Goal: Register for event/course

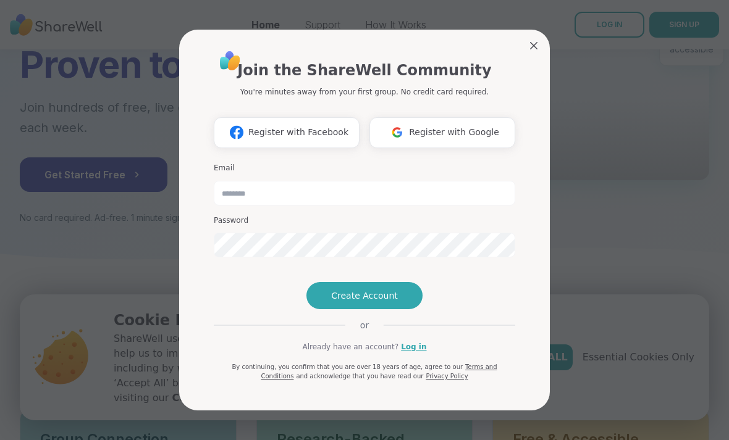
click at [242, 132] on img at bounding box center [236, 132] width 23 height 23
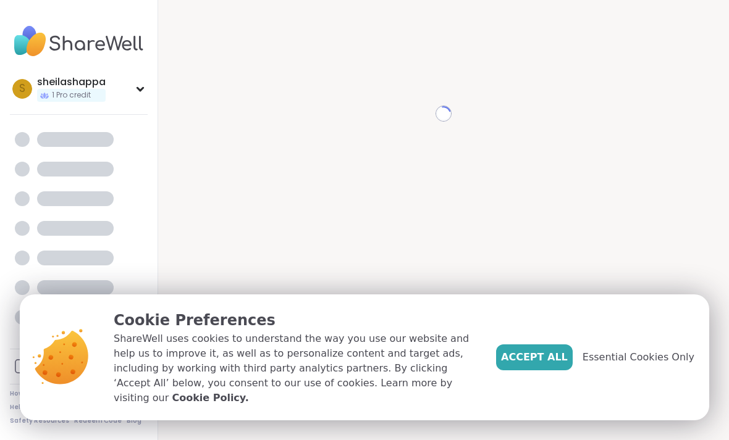
scroll to position [12, 0]
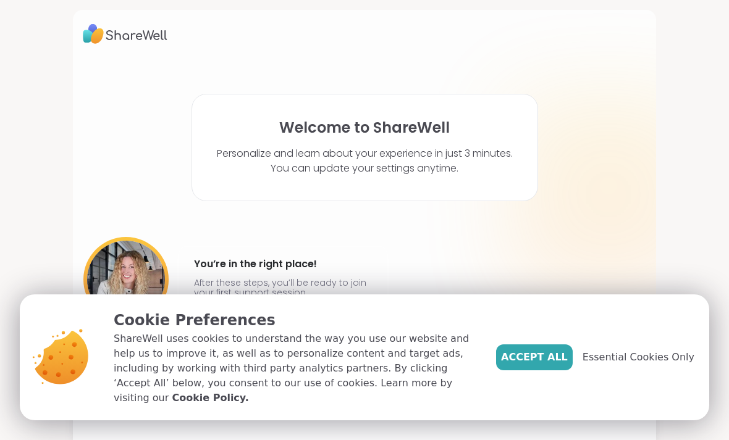
click at [555, 362] on span "Accept All" at bounding box center [534, 357] width 67 height 15
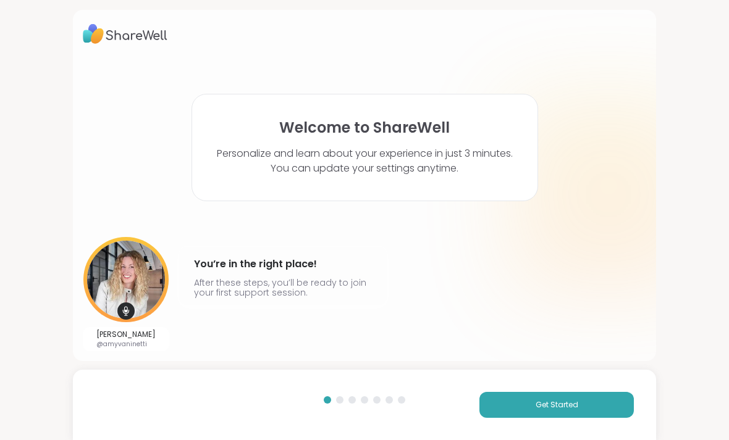
click at [595, 407] on button "Get Started" at bounding box center [556, 405] width 154 height 26
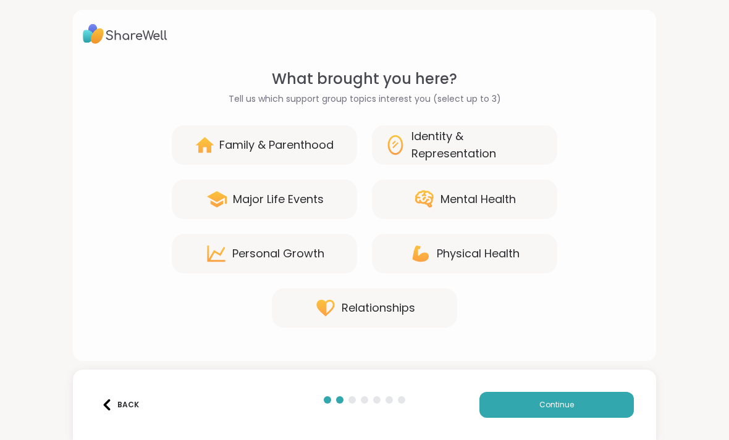
click at [191, 145] on div "Family & Parenthood" at bounding box center [264, 145] width 185 height 40
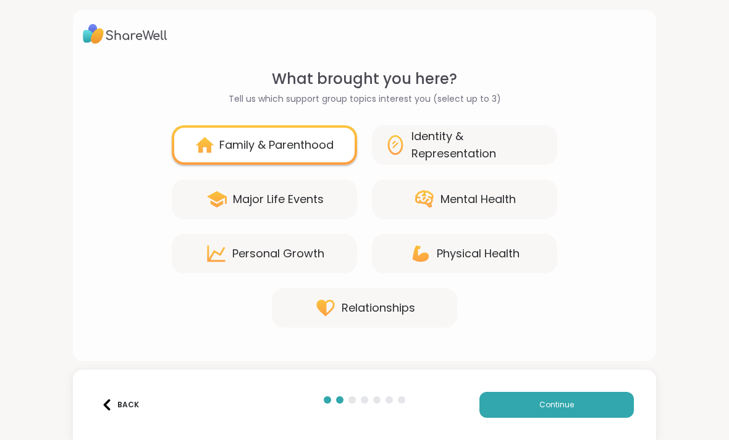
click at [538, 205] on div "Mental Health" at bounding box center [464, 200] width 185 height 40
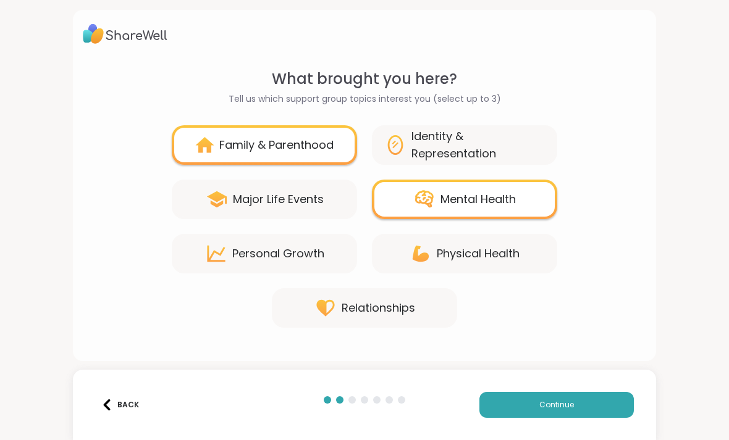
click at [436, 306] on div "Relationships" at bounding box center [364, 308] width 185 height 40
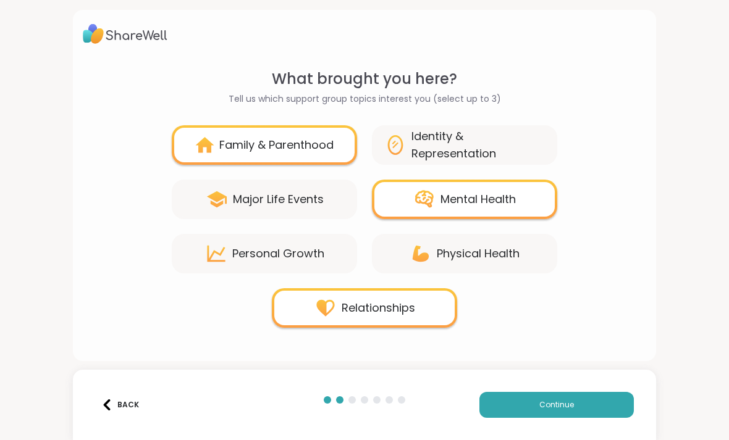
click at [595, 410] on button "Continue" at bounding box center [556, 405] width 154 height 26
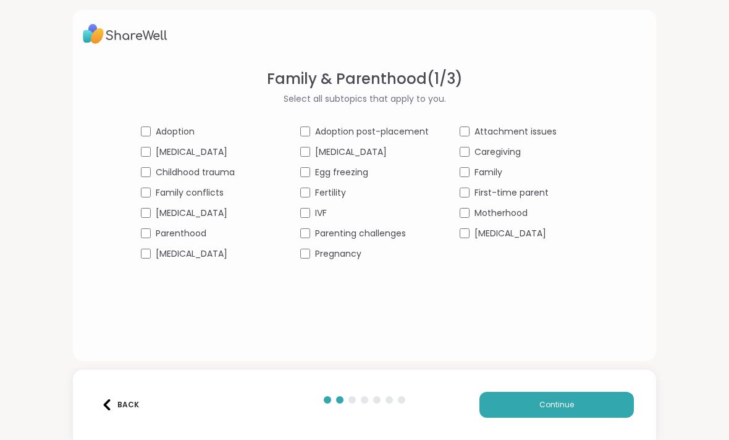
click at [518, 216] on span "Motherhood" at bounding box center [500, 213] width 53 height 13
click at [550, 190] on div "First-time parent" at bounding box center [524, 193] width 128 height 13
click at [591, 410] on button "Continue" at bounding box center [556, 405] width 154 height 26
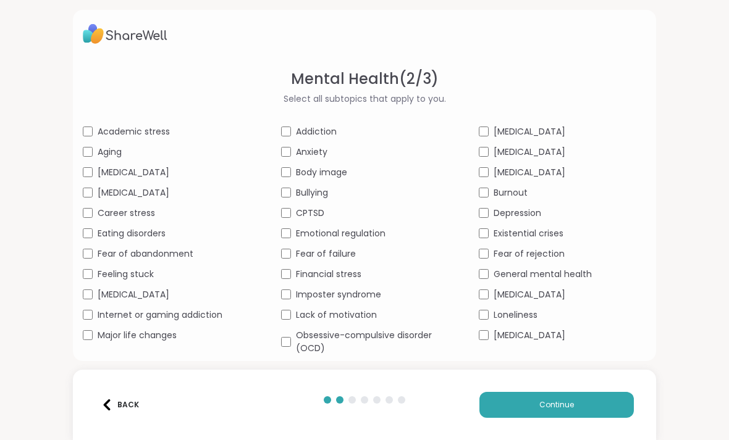
click at [319, 146] on span "Anxiety" at bounding box center [312, 152] width 32 height 13
click at [342, 192] on div "Bullying" at bounding box center [364, 193] width 167 height 13
click at [365, 174] on div "Body image" at bounding box center [364, 172] width 167 height 13
click at [580, 339] on div "[MEDICAL_DATA]" at bounding box center [562, 335] width 167 height 13
click at [591, 416] on button "Continue" at bounding box center [556, 405] width 154 height 26
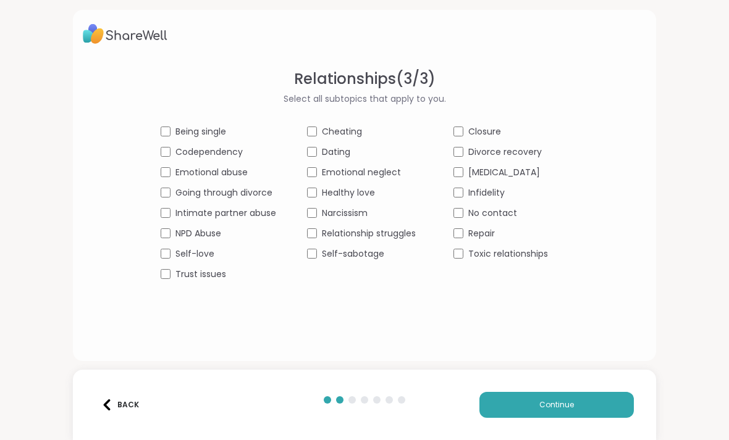
click at [385, 130] on div "Cheating" at bounding box center [365, 131] width 116 height 13
click at [538, 127] on div "Closure" at bounding box center [511, 131] width 116 height 13
click at [537, 218] on div "No contact" at bounding box center [511, 213] width 116 height 13
click at [552, 253] on div "Toxic relationships" at bounding box center [511, 254] width 116 height 13
click at [599, 406] on button "Continue" at bounding box center [556, 405] width 154 height 26
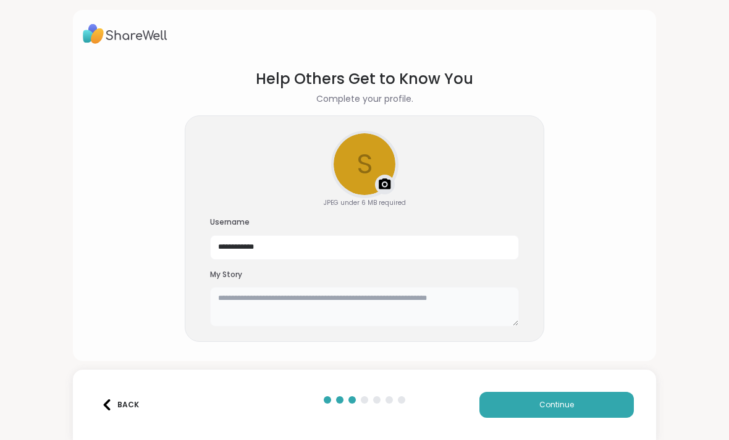
click at [486, 298] on textarea at bounding box center [364, 307] width 309 height 40
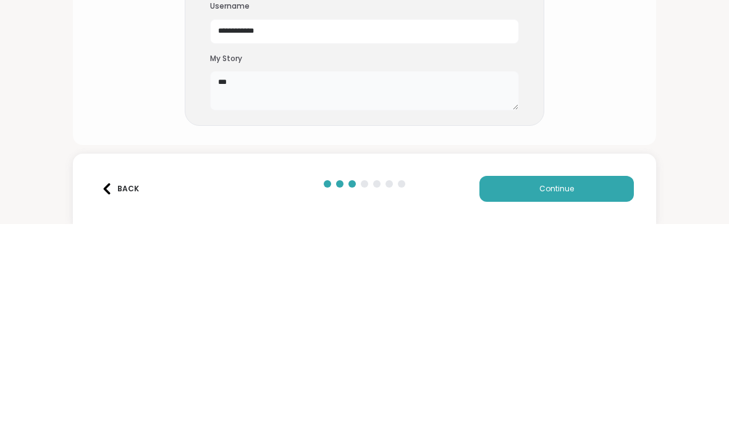
type textarea "*"
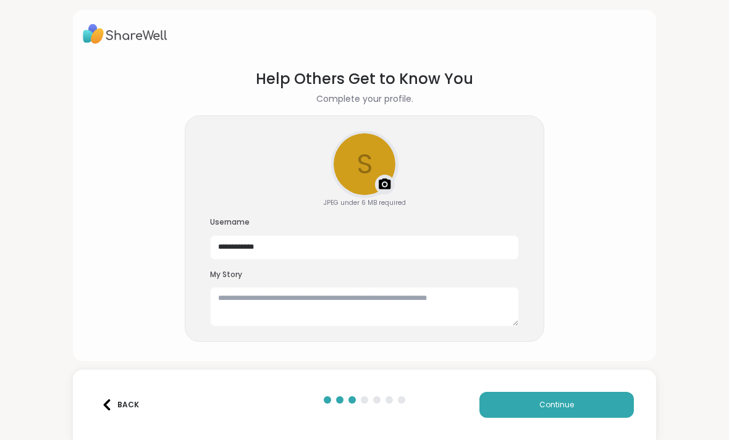
click at [595, 410] on button "Continue" at bounding box center [556, 405] width 154 height 26
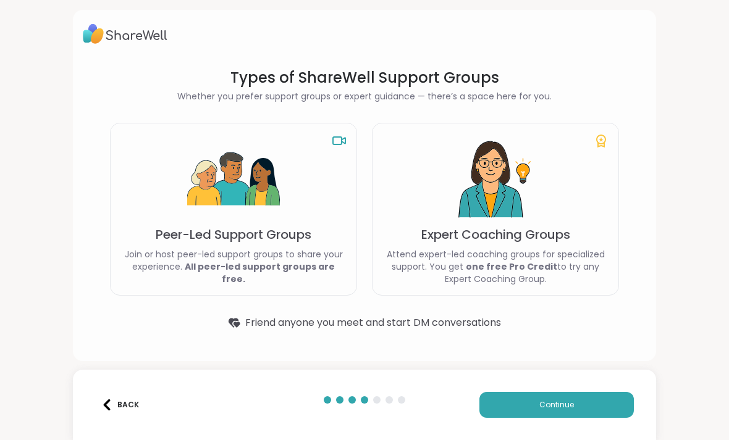
click at [159, 172] on div "Peer-Led Support Groups Join or host peer-led support groups to share your expe…" at bounding box center [233, 209] width 247 height 173
click at [227, 159] on img at bounding box center [233, 179] width 93 height 93
click at [342, 136] on icon at bounding box center [339, 140] width 15 height 15
click at [568, 418] on button "Continue" at bounding box center [556, 405] width 154 height 26
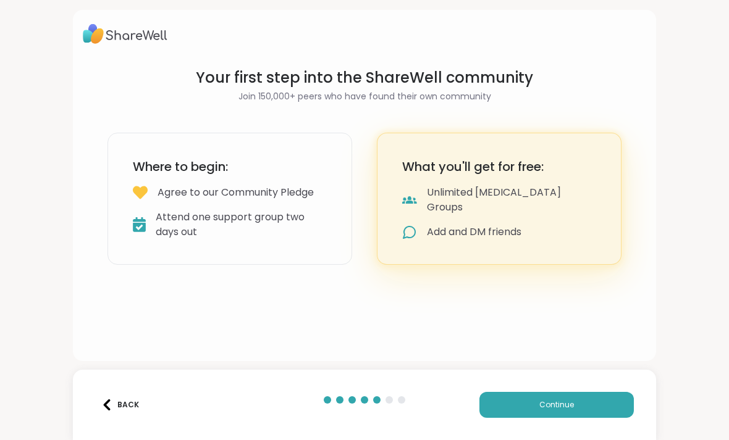
click at [153, 174] on h3 "Where to begin:" at bounding box center [230, 166] width 194 height 17
click at [589, 397] on button "Continue" at bounding box center [556, 405] width 154 height 26
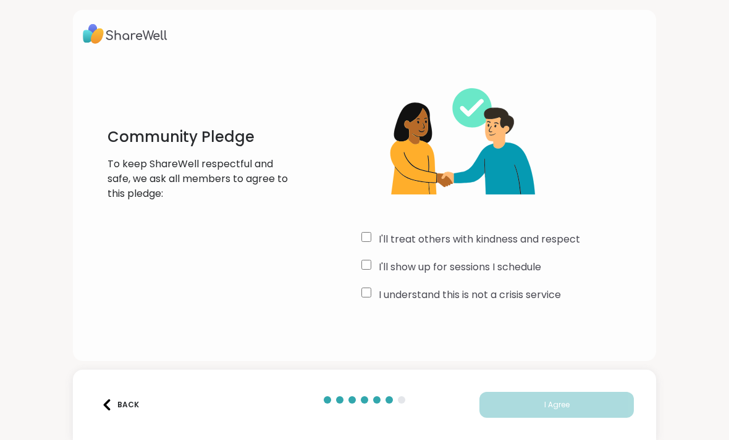
click at [578, 236] on label "I'll treat others with kindness and respect" at bounding box center [479, 239] width 201 height 15
click at [557, 297] on label "I understand this is not a crisis service" at bounding box center [470, 295] width 182 height 15
click at [541, 260] on label "I'll show up for sessions I schedule" at bounding box center [460, 267] width 162 height 15
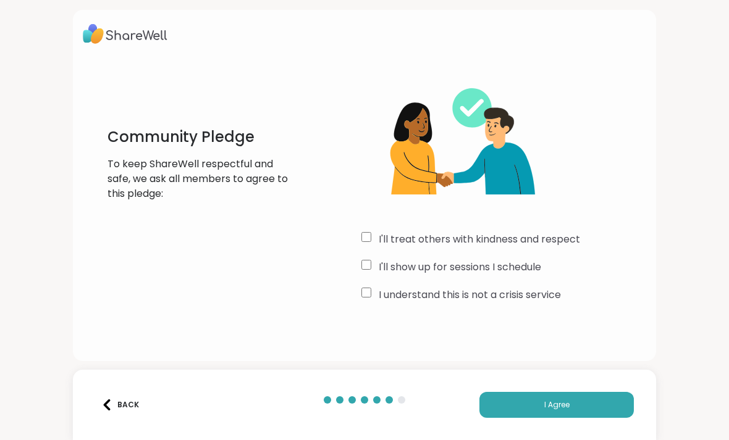
click at [602, 406] on button "I Agree" at bounding box center [556, 405] width 154 height 26
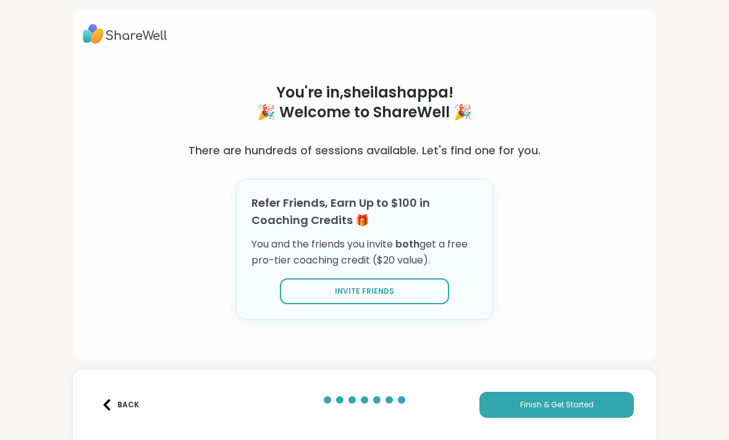
click at [612, 407] on button "Finish & Get Started" at bounding box center [556, 405] width 154 height 26
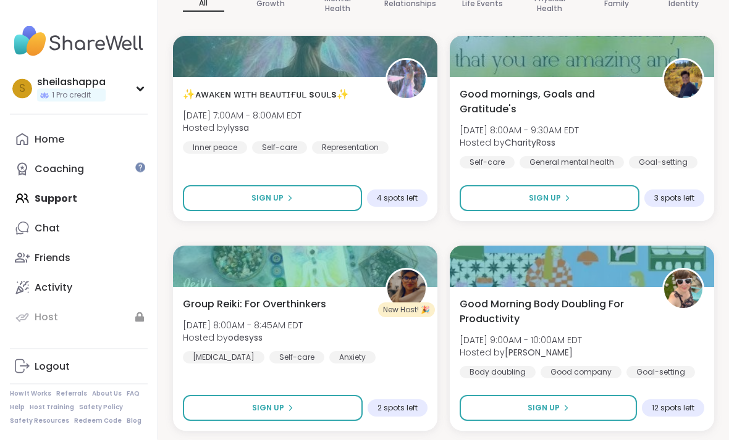
scroll to position [203, 0]
click at [614, 410] on button "Sign Up" at bounding box center [548, 408] width 177 height 26
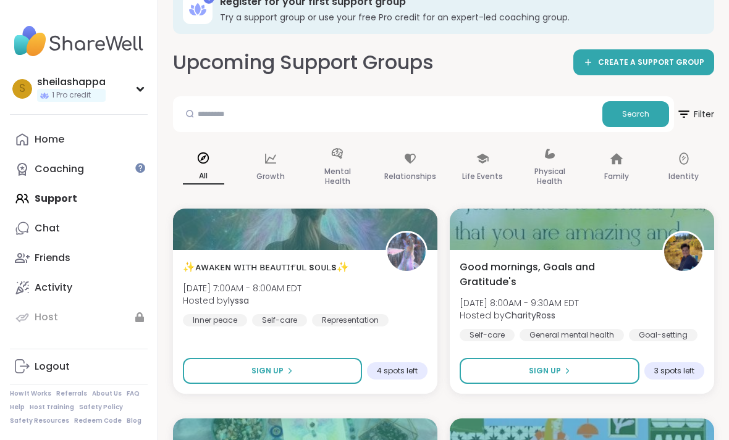
scroll to position [32, 0]
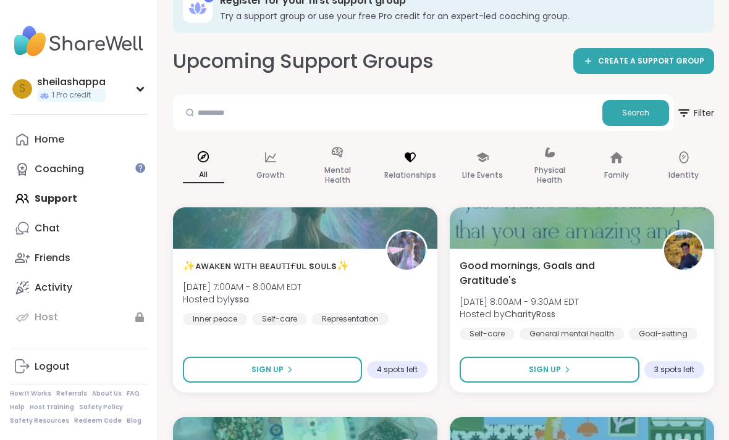
click at [411, 162] on icon at bounding box center [410, 158] width 14 height 14
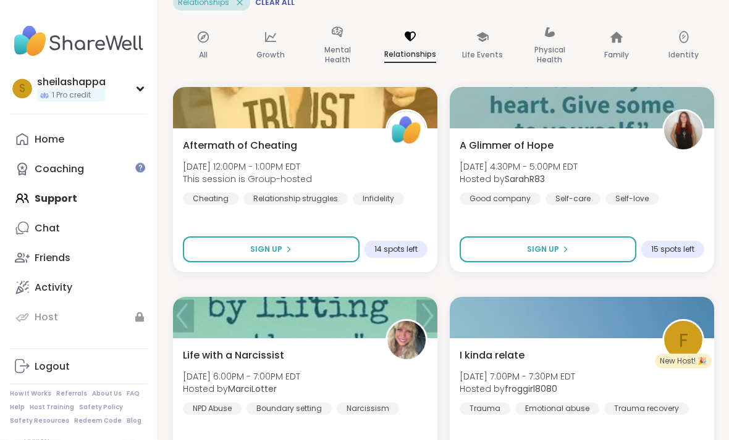
scroll to position [178, 0]
click at [343, 251] on button "Sign Up" at bounding box center [271, 250] width 177 height 26
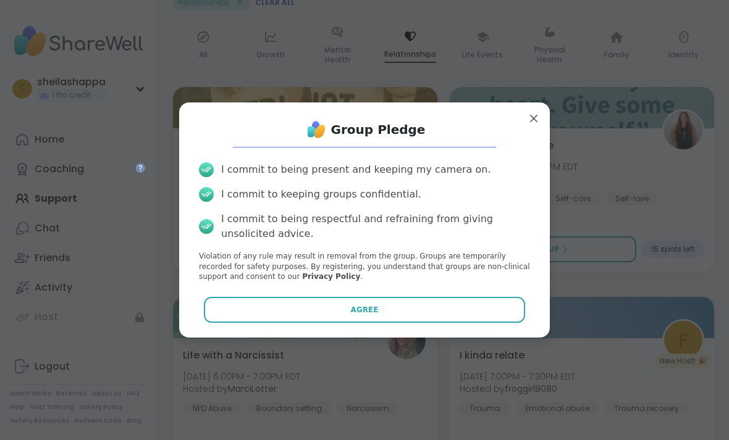
click at [401, 323] on button "Agree" at bounding box center [365, 310] width 322 height 26
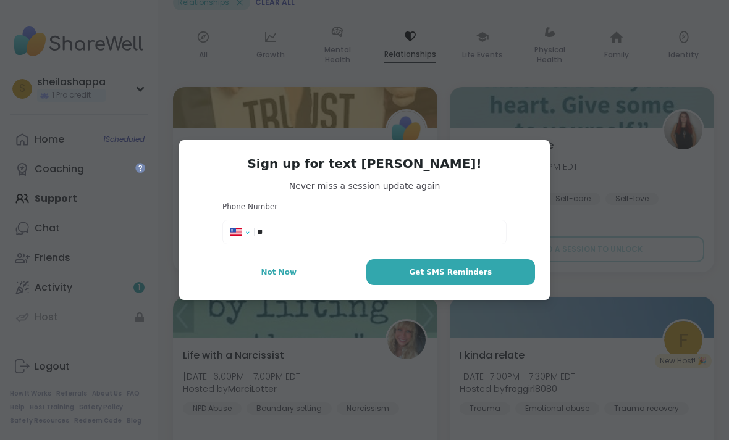
click at [250, 242] on select "**********" at bounding box center [243, 235] width 27 height 14
select select "**"
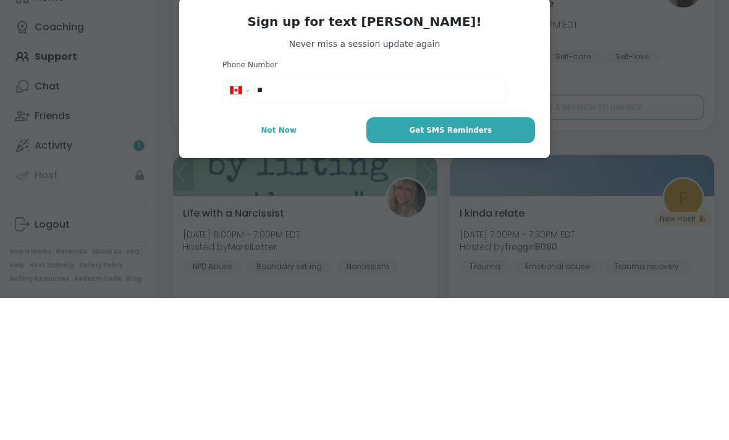
click at [283, 267] on span "Not Now" at bounding box center [279, 272] width 36 height 11
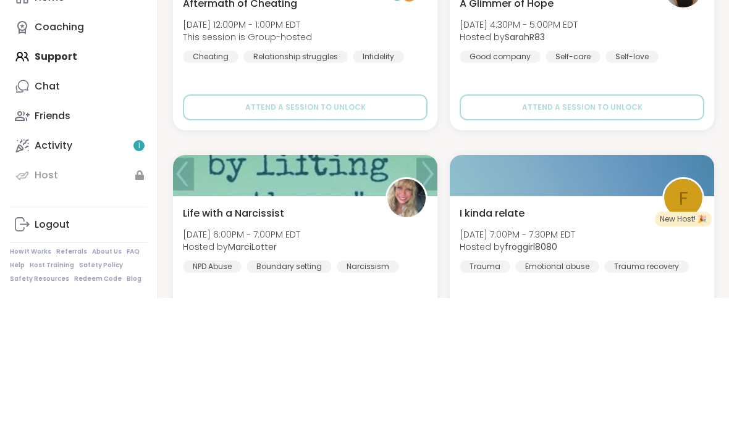
scroll to position [320, 0]
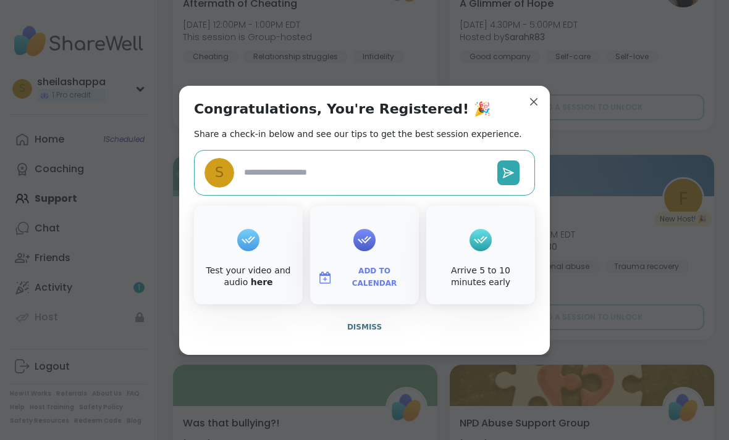
click at [389, 284] on button "Add to Calendar" at bounding box center [365, 278] width 104 height 26
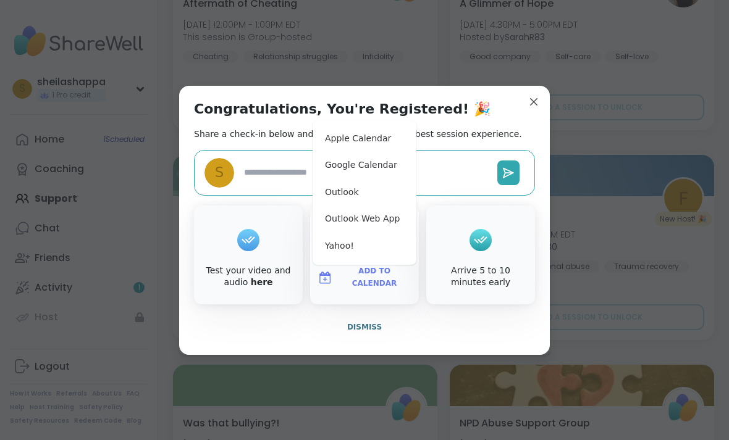
click at [381, 153] on button "Apple Calendar" at bounding box center [365, 138] width 94 height 27
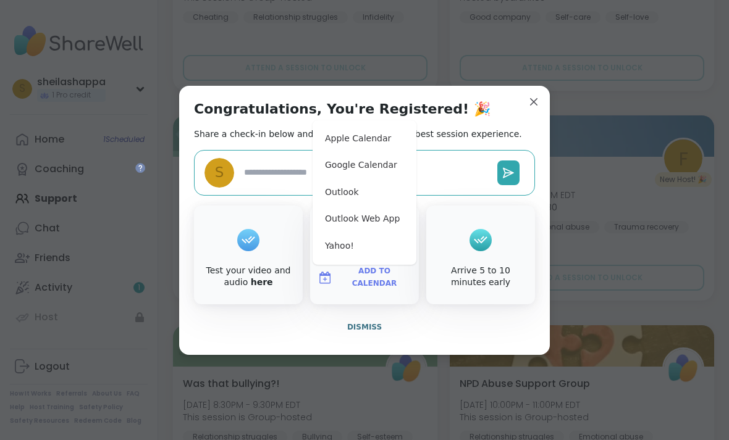
scroll to position [0, 0]
click at [385, 138] on button "Apple Calendar" at bounding box center [365, 138] width 94 height 27
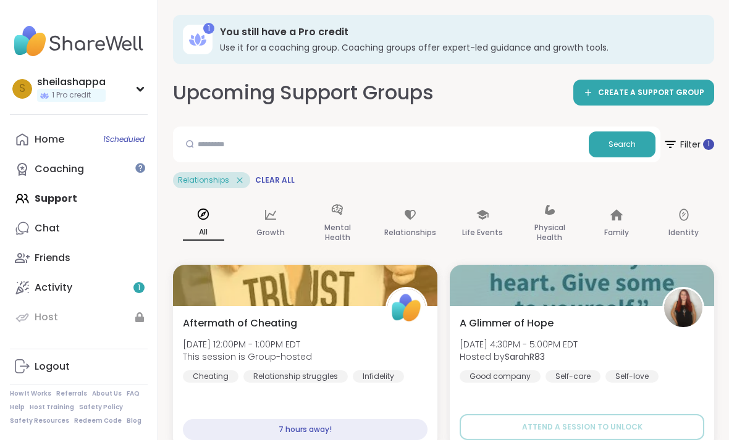
scroll to position [29, 0]
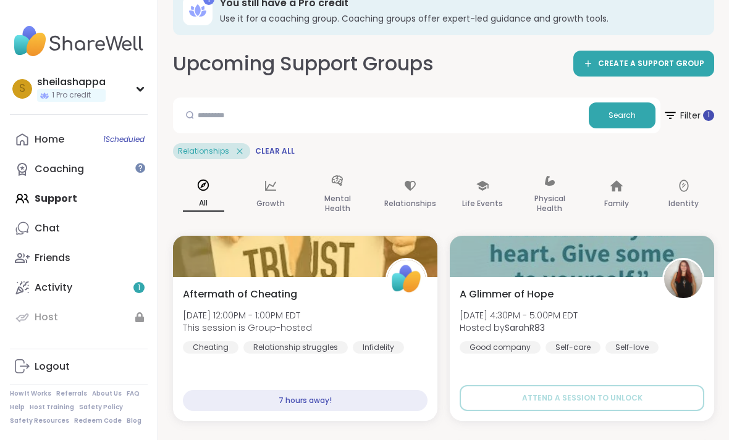
click at [239, 147] on icon at bounding box center [239, 151] width 11 height 11
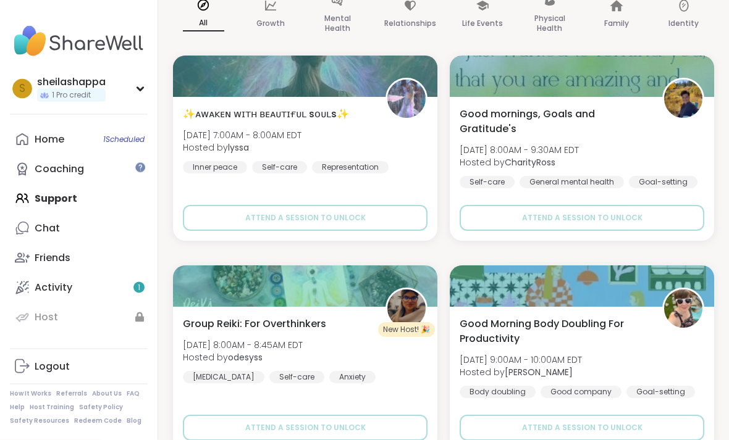
scroll to position [183, 0]
click at [208, 230] on button "Attend a session to unlock" at bounding box center [305, 218] width 245 height 26
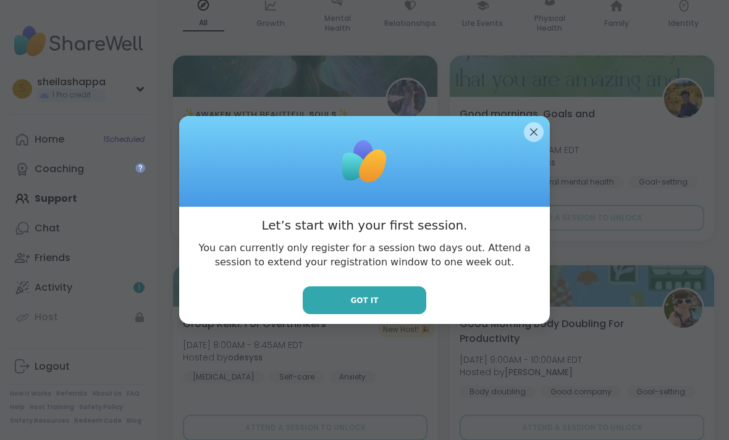
click at [304, 314] on button "Got it" at bounding box center [365, 301] width 124 height 28
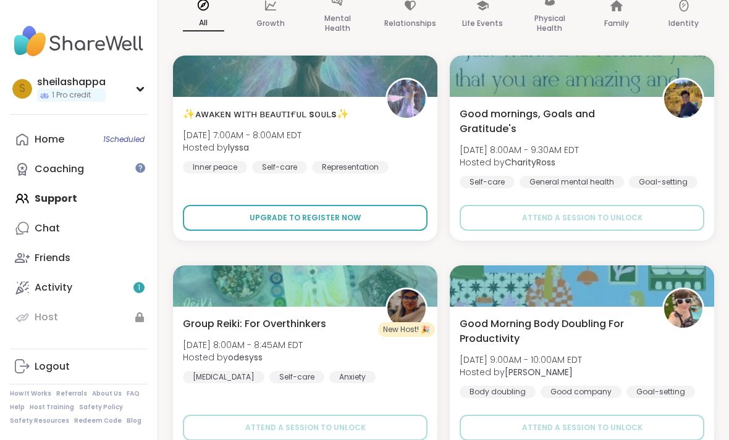
click at [203, 227] on button "Upgrade to register now" at bounding box center [305, 218] width 245 height 26
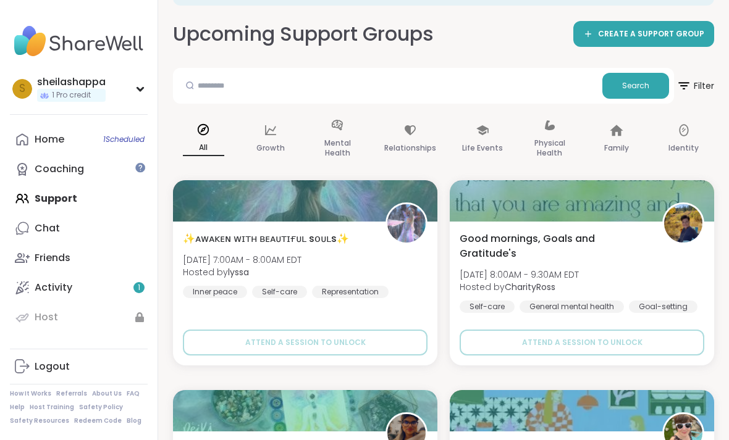
scroll to position [51, 0]
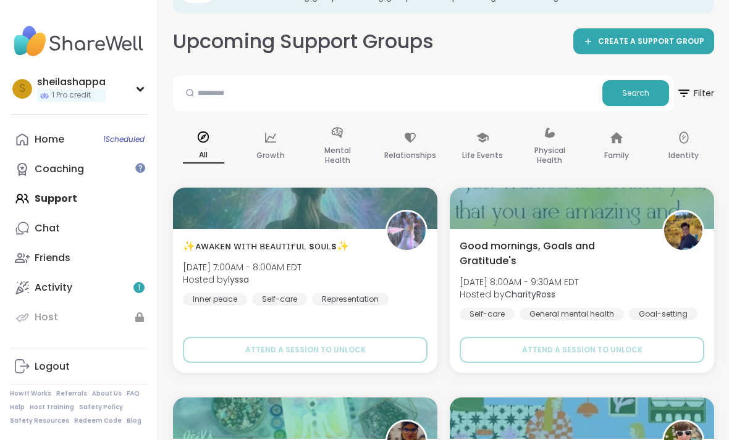
click at [347, 138] on div "Mental Health" at bounding box center [337, 147] width 61 height 62
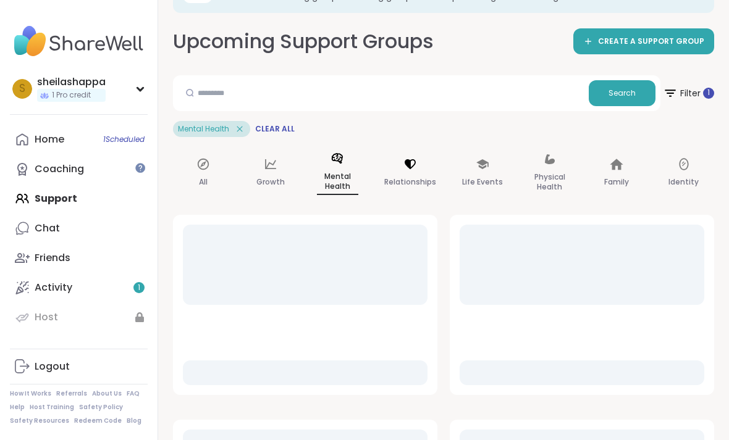
click at [406, 169] on icon at bounding box center [410, 165] width 14 height 14
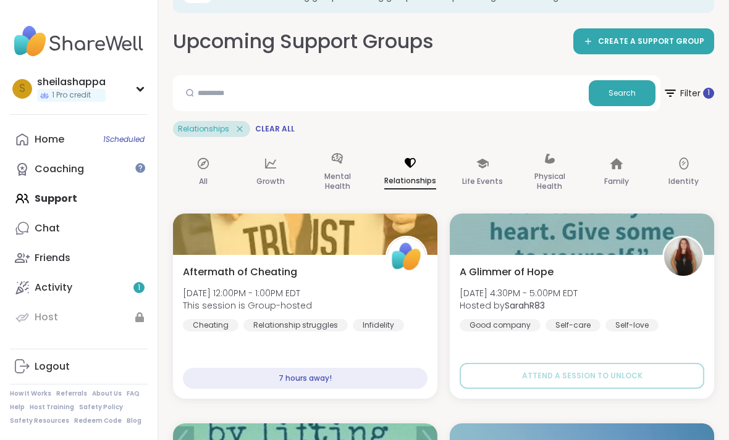
click at [364, 389] on div "7 hours away!" at bounding box center [305, 378] width 245 height 21
click at [390, 381] on div "7 hours away!" at bounding box center [305, 378] width 245 height 21
click at [393, 372] on div "7 hours away!" at bounding box center [305, 378] width 245 height 21
click at [393, 371] on div "7 hours away!" at bounding box center [305, 378] width 245 height 21
click at [387, 378] on div "7 hours away!" at bounding box center [305, 378] width 245 height 21
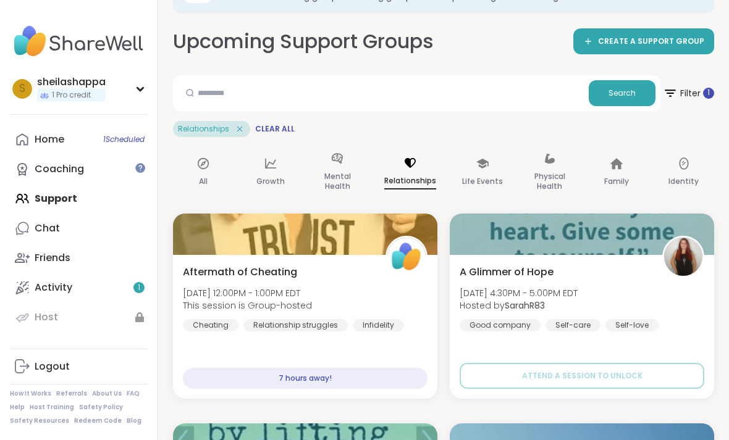
click at [386, 377] on div "7 hours away!" at bounding box center [305, 378] width 245 height 21
click at [347, 387] on div "7 hours away!" at bounding box center [305, 378] width 245 height 21
click at [346, 387] on div "7 hours away!" at bounding box center [305, 378] width 245 height 21
click at [67, 287] on div "Activity 1" at bounding box center [54, 288] width 38 height 14
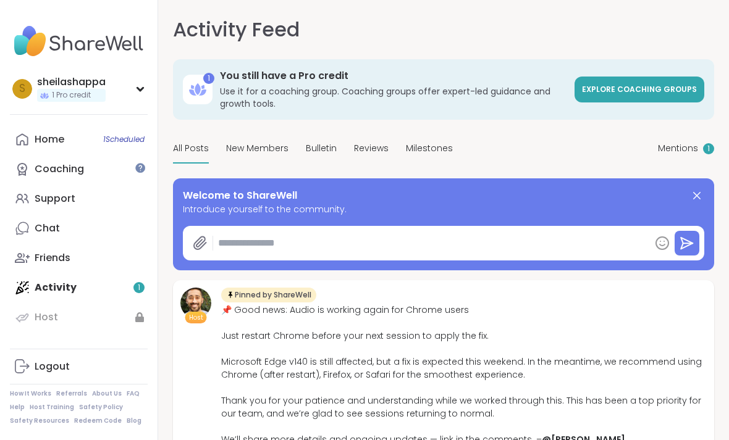
click at [688, 151] on span "Mentions" at bounding box center [678, 148] width 40 height 13
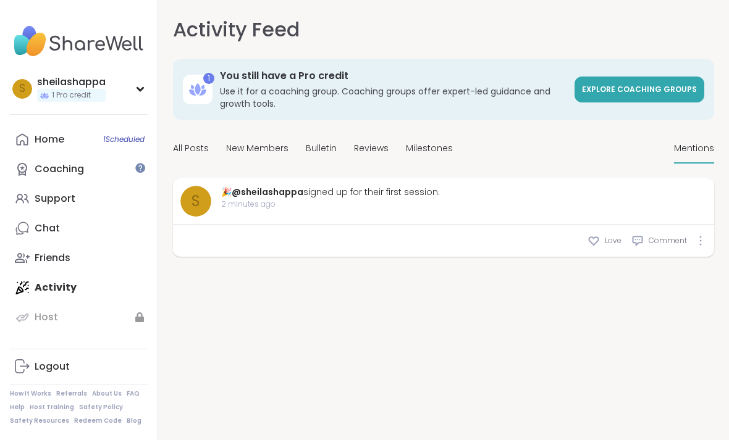
click at [142, 170] on div at bounding box center [140, 168] width 10 height 10
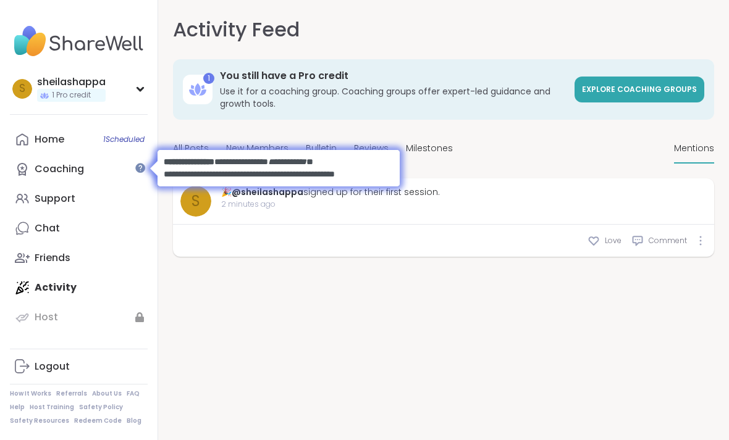
click at [150, 167] on div at bounding box center [151, 168] width 12 height 36
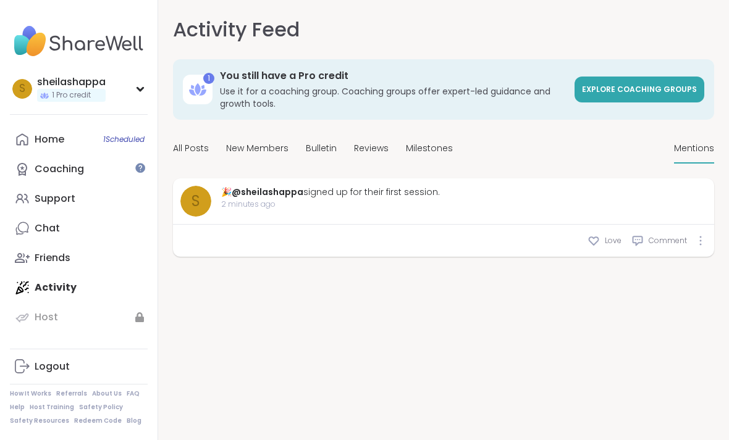
click at [146, 164] on link "Coaching" at bounding box center [79, 169] width 138 height 30
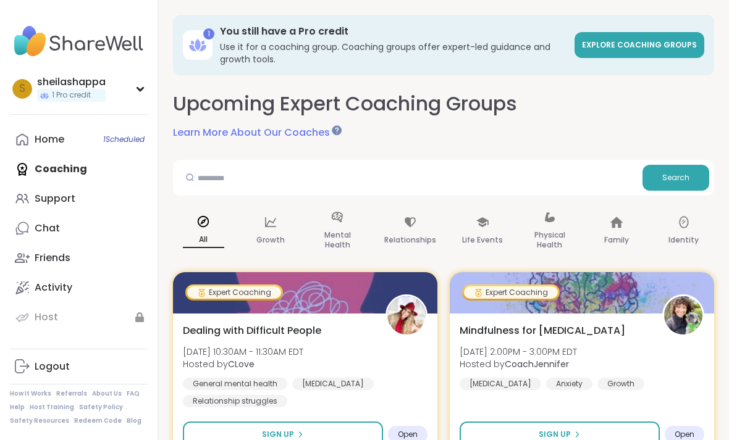
click at [99, 149] on link "Home 1 Scheduled" at bounding box center [79, 140] width 138 height 30
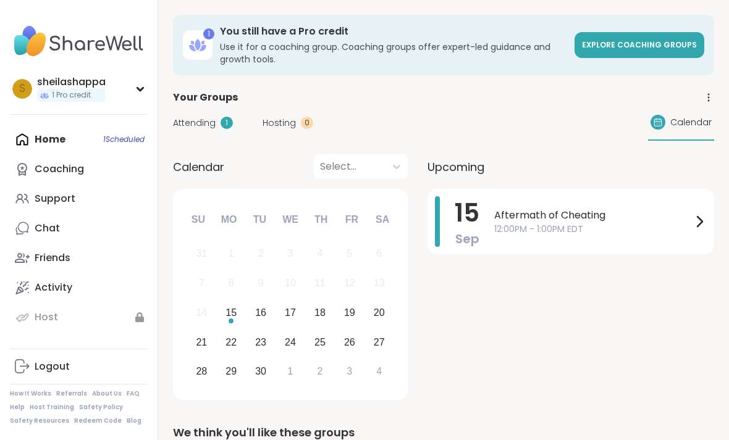
click at [103, 200] on link "Support" at bounding box center [79, 199] width 138 height 30
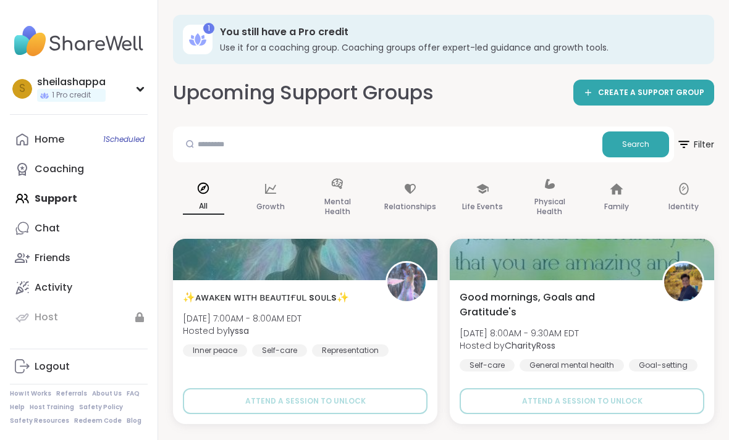
click at [141, 142] on span "1 Scheduled" at bounding box center [123, 140] width 41 height 10
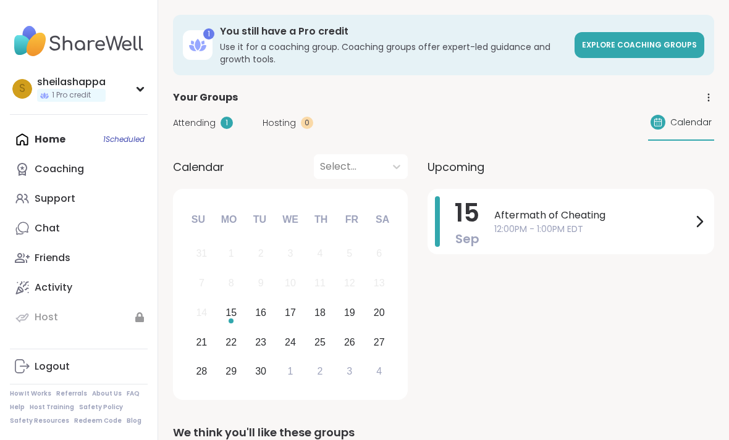
click at [303, 117] on div "Hosting 0" at bounding box center [288, 123] width 51 height 13
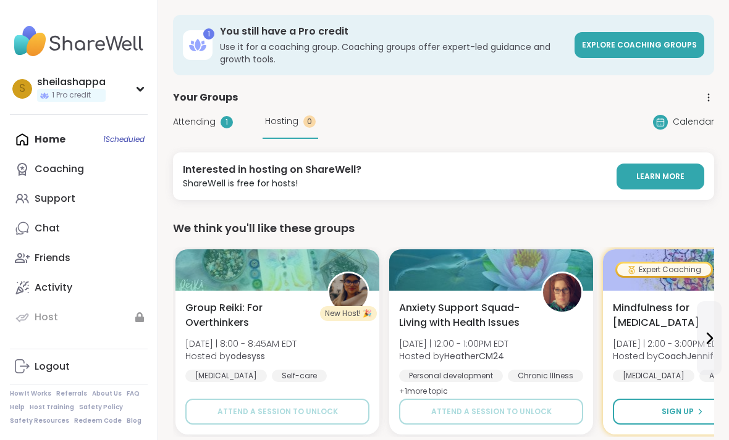
click at [209, 116] on span "Attending" at bounding box center [194, 122] width 43 height 13
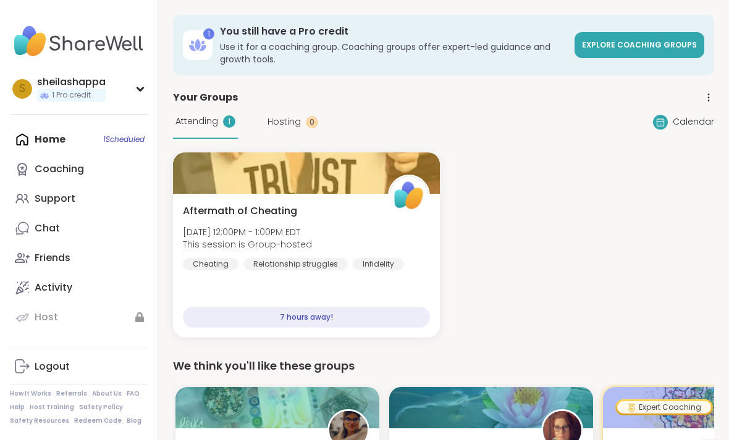
click at [98, 263] on link "Friends" at bounding box center [79, 258] width 138 height 30
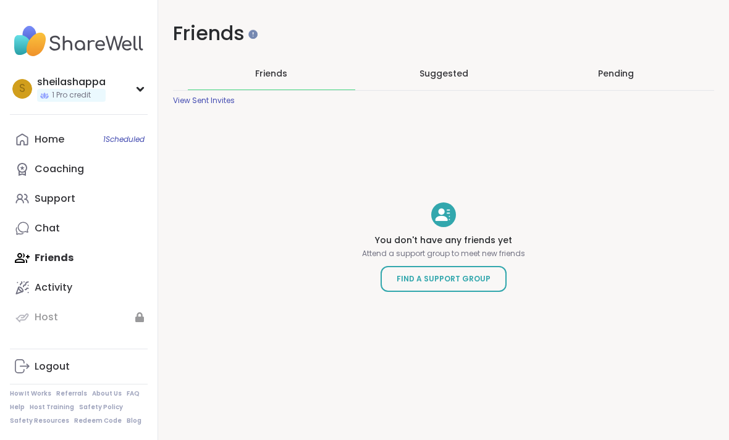
click at [135, 293] on link "Activity" at bounding box center [79, 288] width 138 height 30
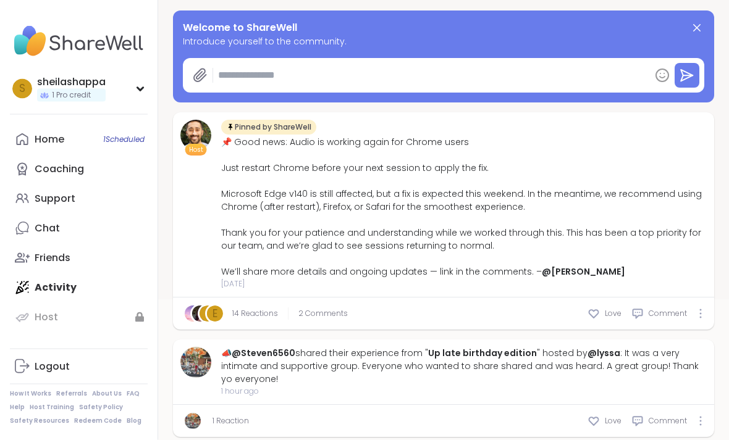
scroll to position [20, 0]
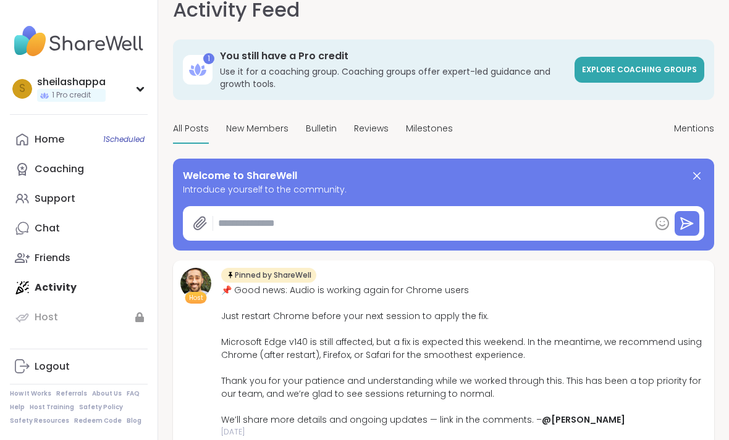
type textarea "*"
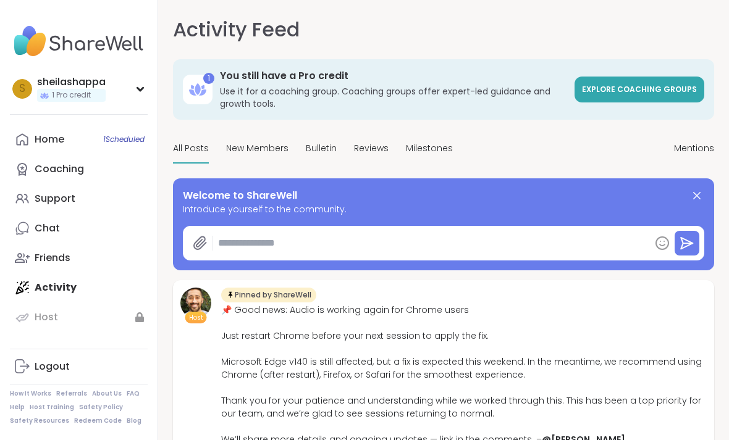
click at [146, 78] on div "s sheilashappa 1 Pro credit" at bounding box center [79, 89] width 138 height 32
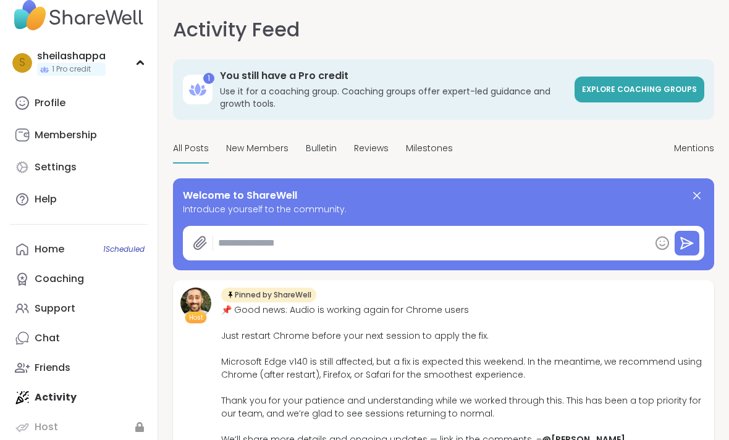
scroll to position [23, 0]
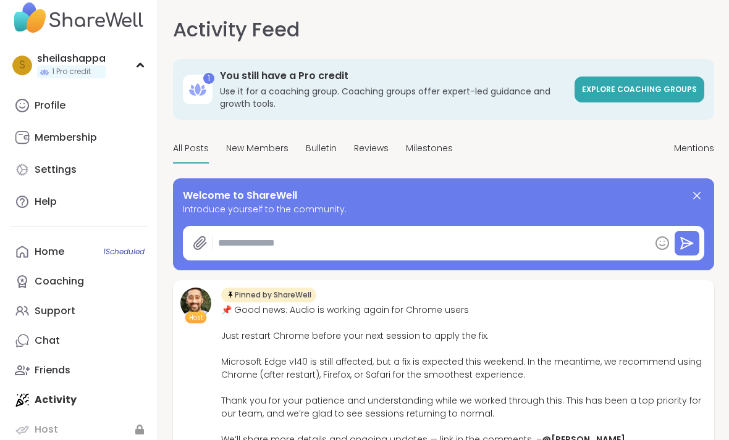
click at [138, 244] on link "Home 1 Scheduled" at bounding box center [79, 252] width 138 height 30
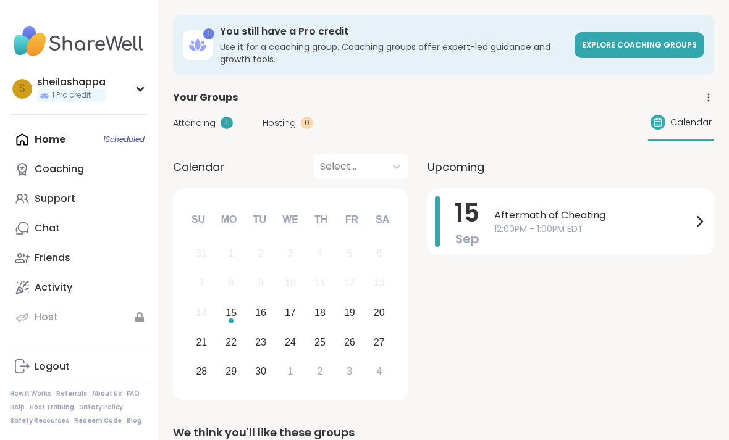
click at [110, 199] on link "Support" at bounding box center [79, 199] width 138 height 30
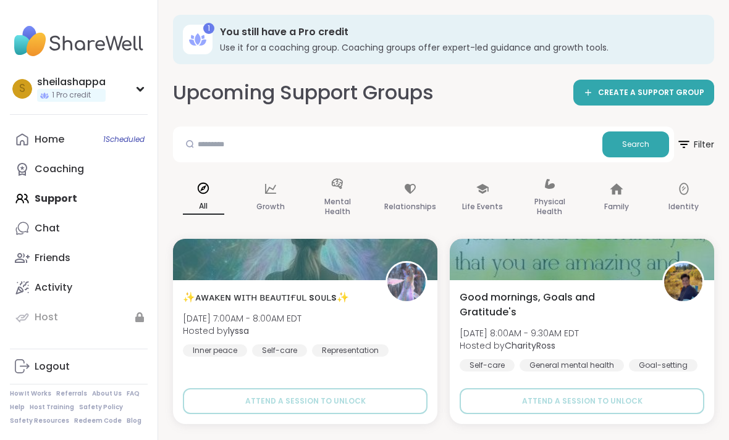
click at [678, 95] on span "CREATE A SUPPORT GROUP" at bounding box center [651, 93] width 106 height 11
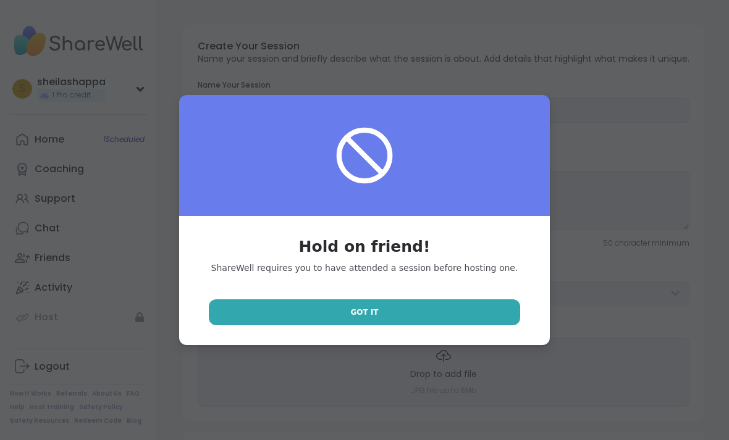
click at [506, 313] on link "Got It" at bounding box center [364, 313] width 311 height 26
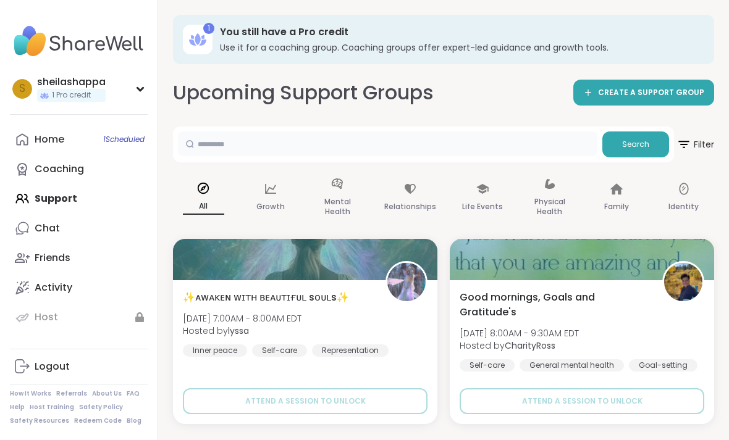
click at [537, 147] on input "text" at bounding box center [387, 144] width 419 height 25
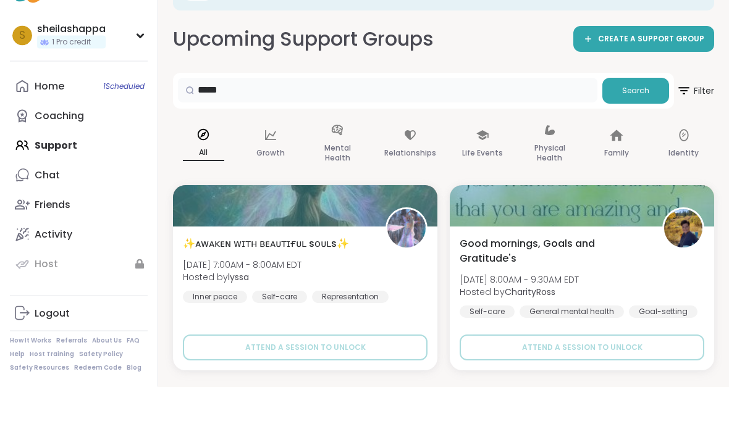
type input "****"
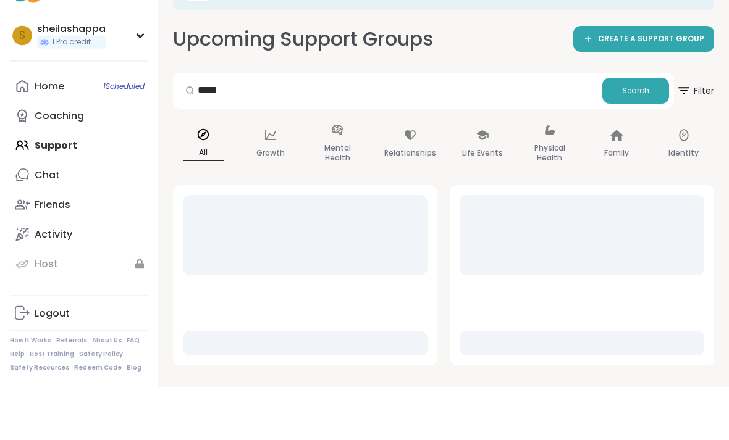
scroll to position [54, 0]
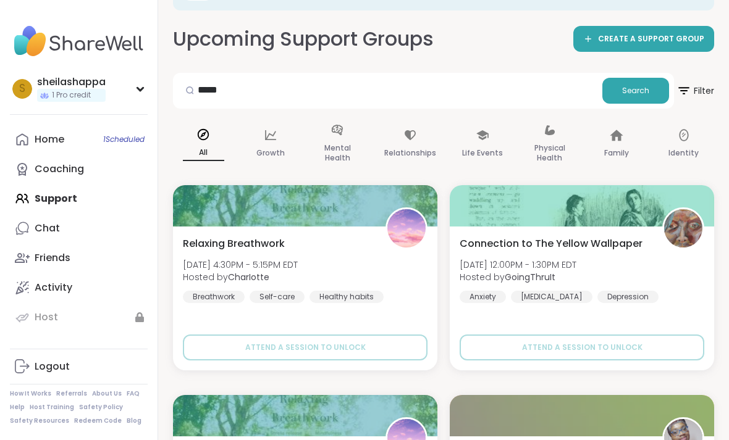
click at [193, 293] on div "Breathwork" at bounding box center [214, 297] width 62 height 12
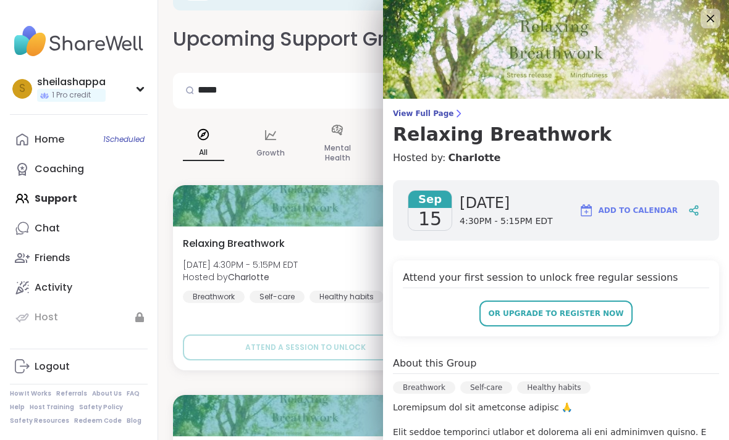
click at [712, 16] on icon at bounding box center [710, 18] width 7 height 7
